Goal: Ask a question

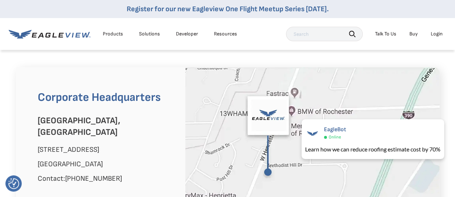
scroll to position [434, 0]
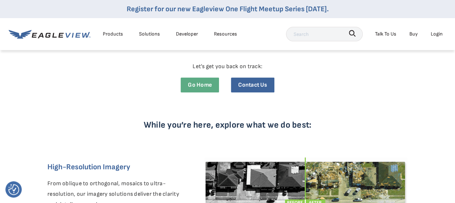
scroll to position [36, 0]
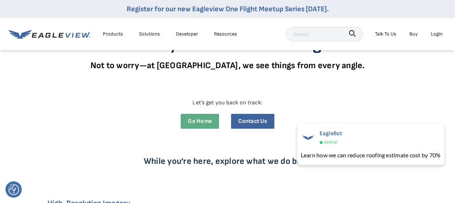
click at [393, 31] on div "Talk To Us" at bounding box center [385, 33] width 21 height 9
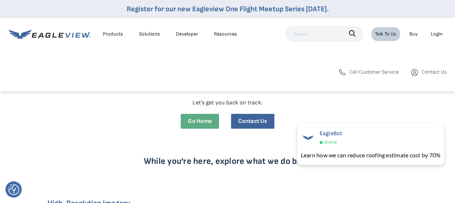
click at [426, 70] on span "Contact Us" at bounding box center [433, 71] width 25 height 9
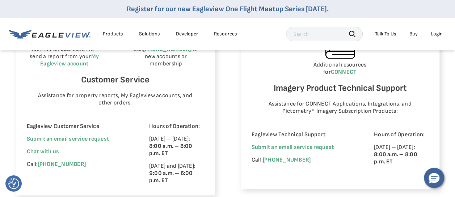
scroll to position [470, 0]
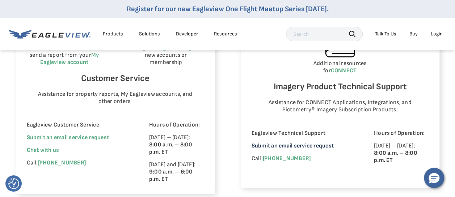
click at [295, 142] on link "Submit an email service request" at bounding box center [292, 145] width 82 height 7
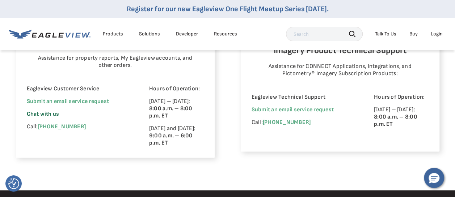
click at [55, 111] on span "Chat with us" at bounding box center [43, 114] width 33 height 7
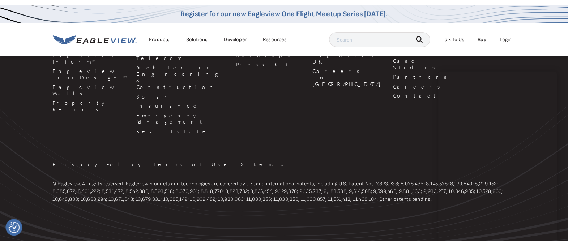
scroll to position [741, 0]
